Goal: Transaction & Acquisition: Purchase product/service

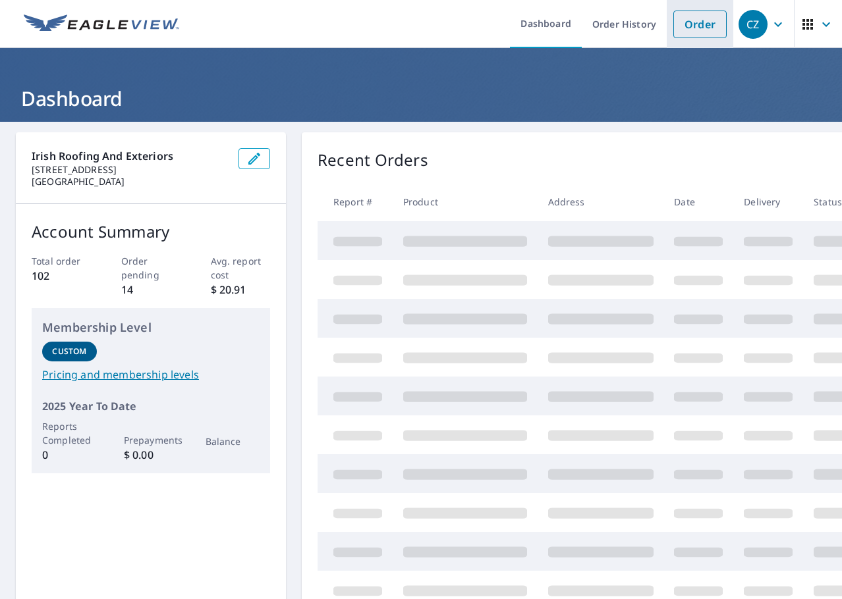
click at [692, 26] on link "Order" at bounding box center [699, 25] width 53 height 28
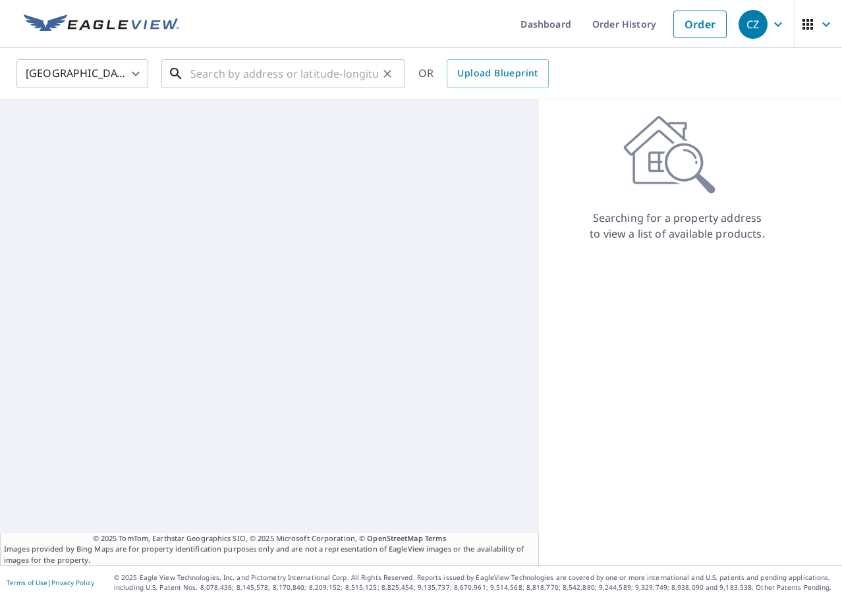
click at [281, 80] on input "text" at bounding box center [284, 73] width 188 height 37
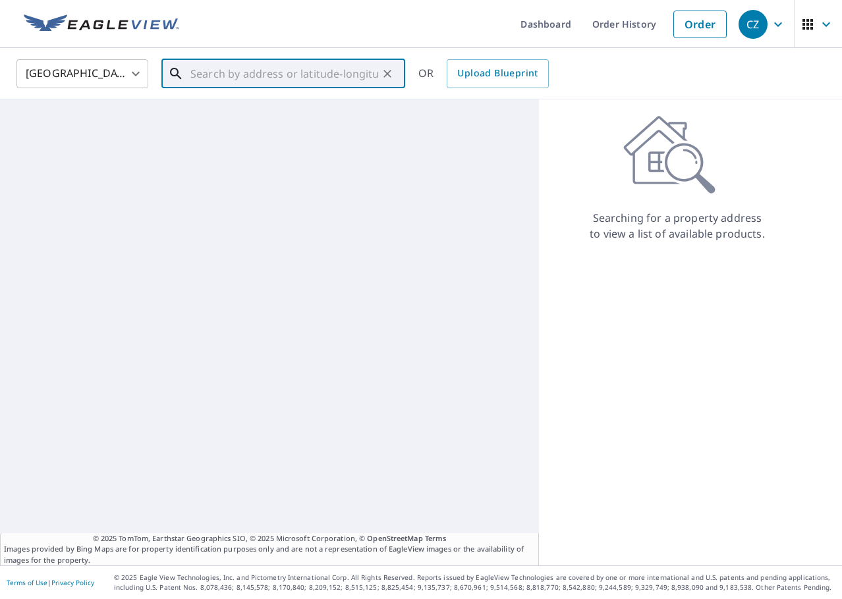
paste input "1425 [PERSON_NAME] in [GEOGRAPHIC_DATA]"
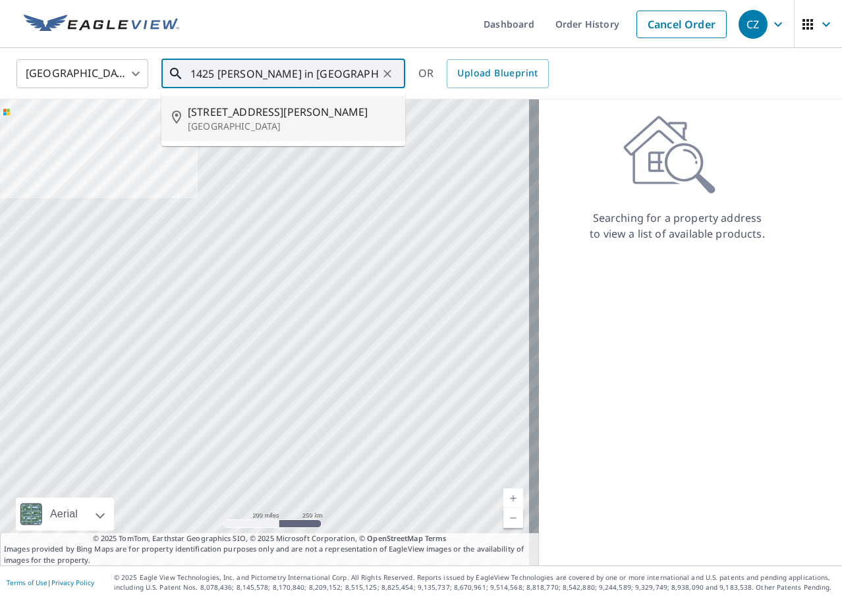
click at [301, 123] on p "[GEOGRAPHIC_DATA]" at bounding box center [291, 126] width 207 height 13
type input "[STREET_ADDRESS][PERSON_NAME]"
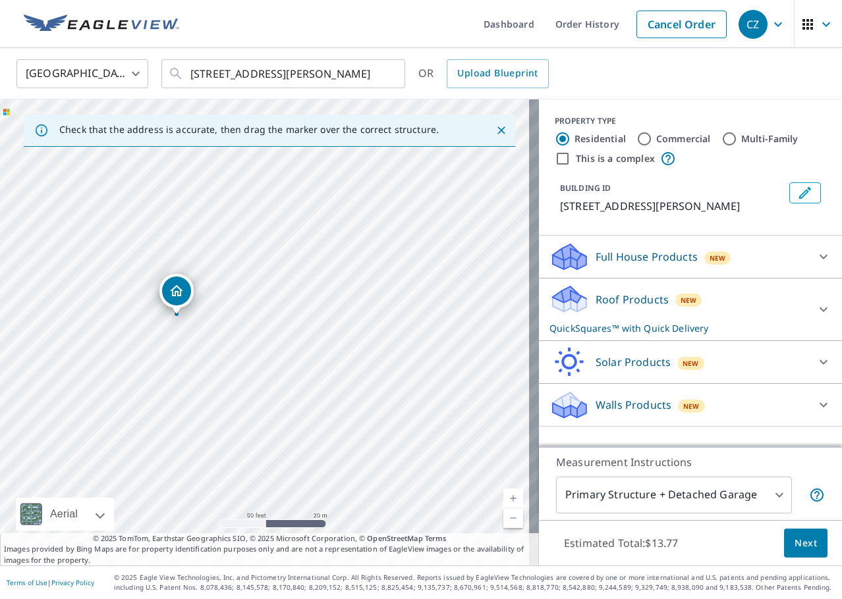
drag, startPoint x: 211, startPoint y: 321, endPoint x: 327, endPoint y: 321, distance: 115.9
click at [327, 321] on div "[STREET_ADDRESS][PERSON_NAME]" at bounding box center [269, 332] width 539 height 466
click at [784, 550] on button "Next" at bounding box center [805, 544] width 43 height 30
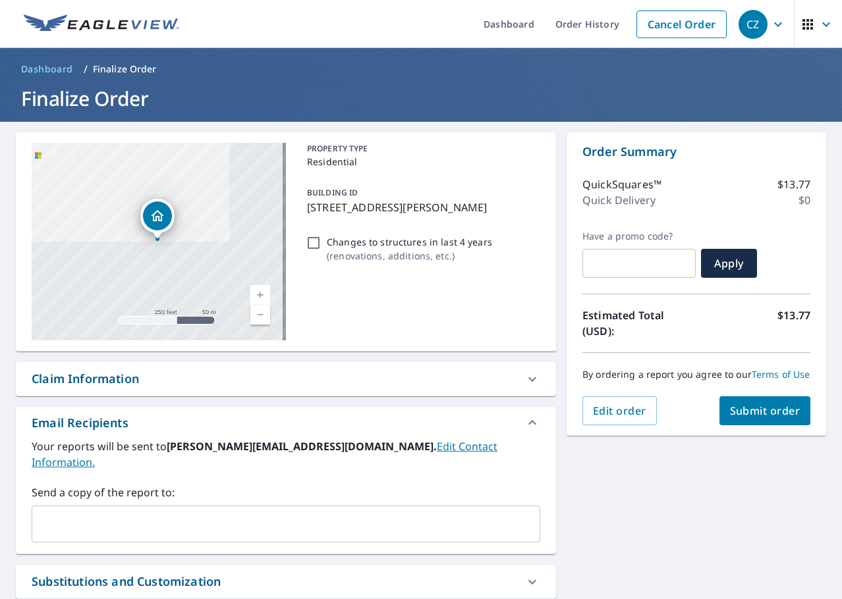
scroll to position [66, 0]
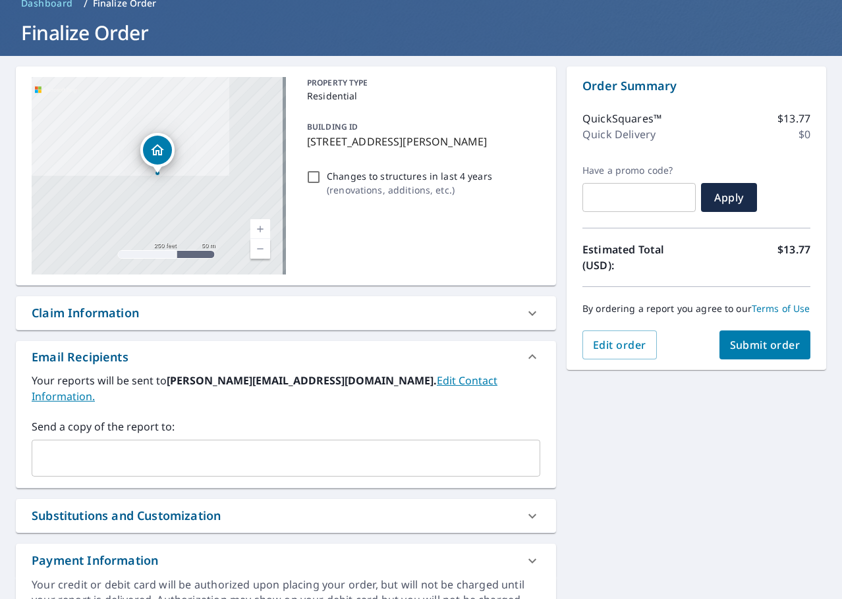
click at [207, 446] on input "text" at bounding box center [276, 458] width 477 height 25
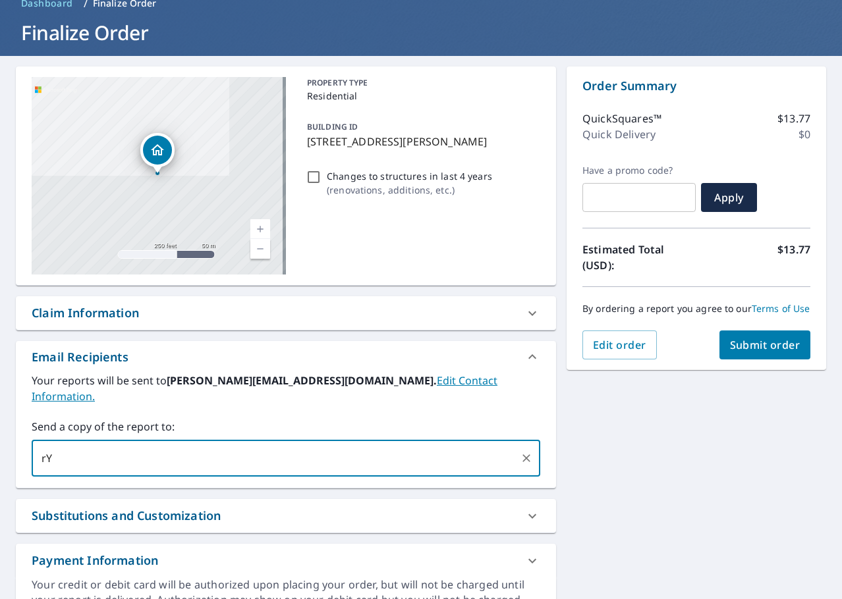
type input "r"
type input "[PERSON_NAME][EMAIL_ADDRESS][DOMAIN_NAME]"
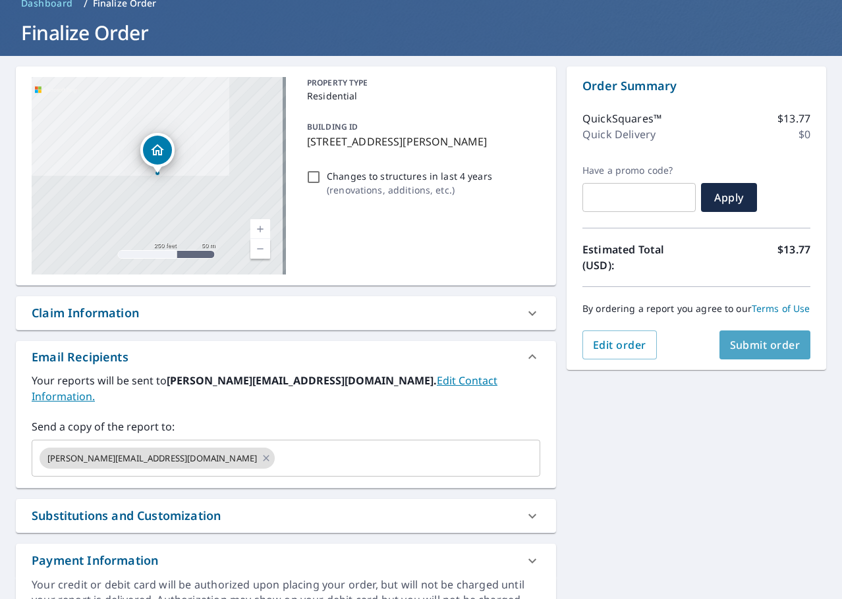
click at [775, 352] on span "Submit order" at bounding box center [765, 345] width 70 height 14
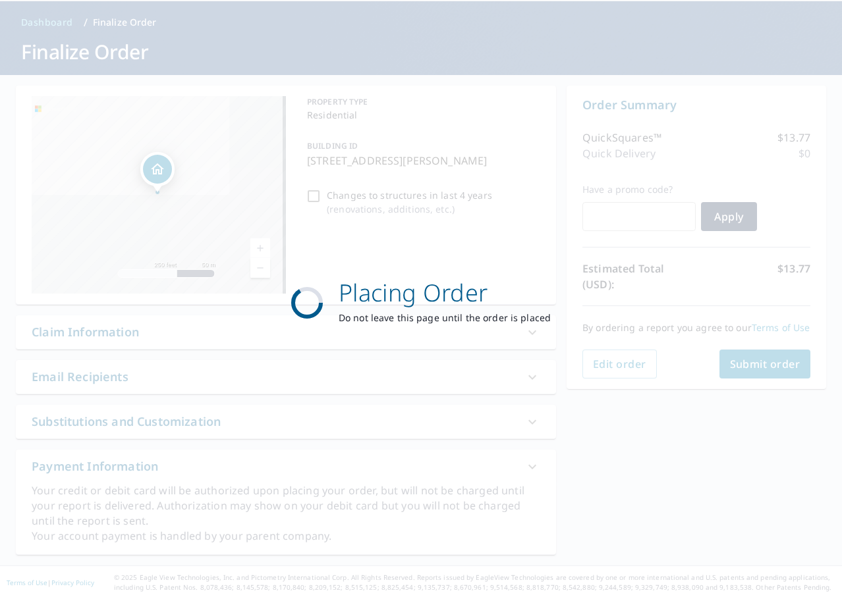
scroll to position [47, 0]
